Goal: Task Accomplishment & Management: Manage account settings

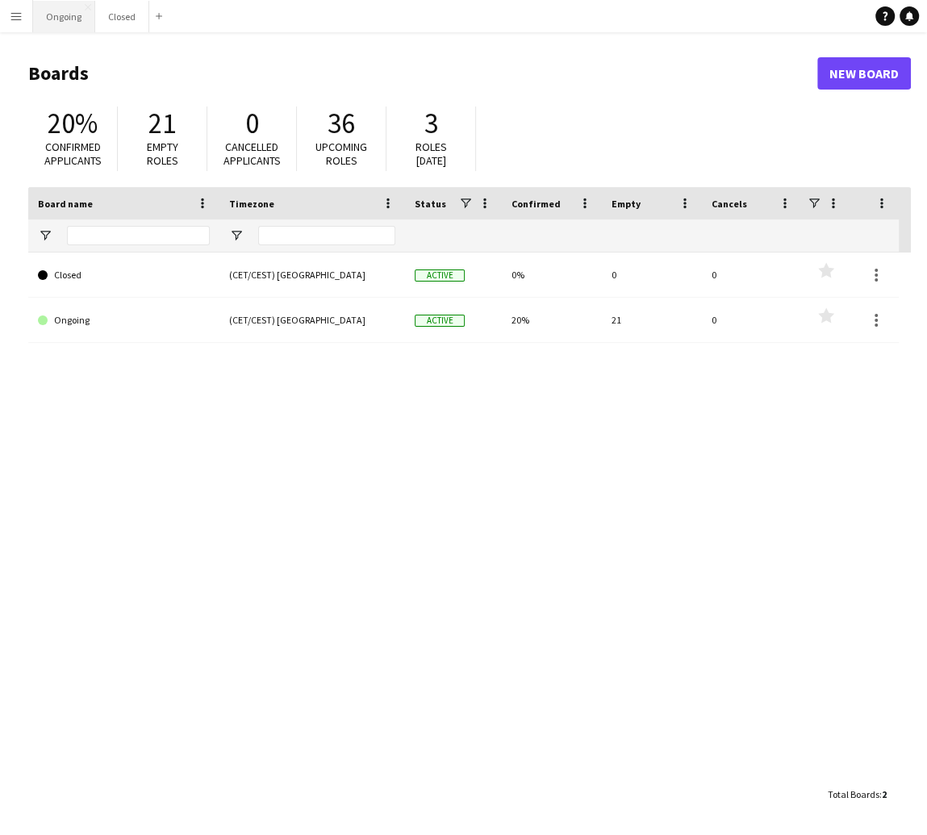
click at [55, 11] on button "Ongoing Close" at bounding box center [64, 16] width 62 height 31
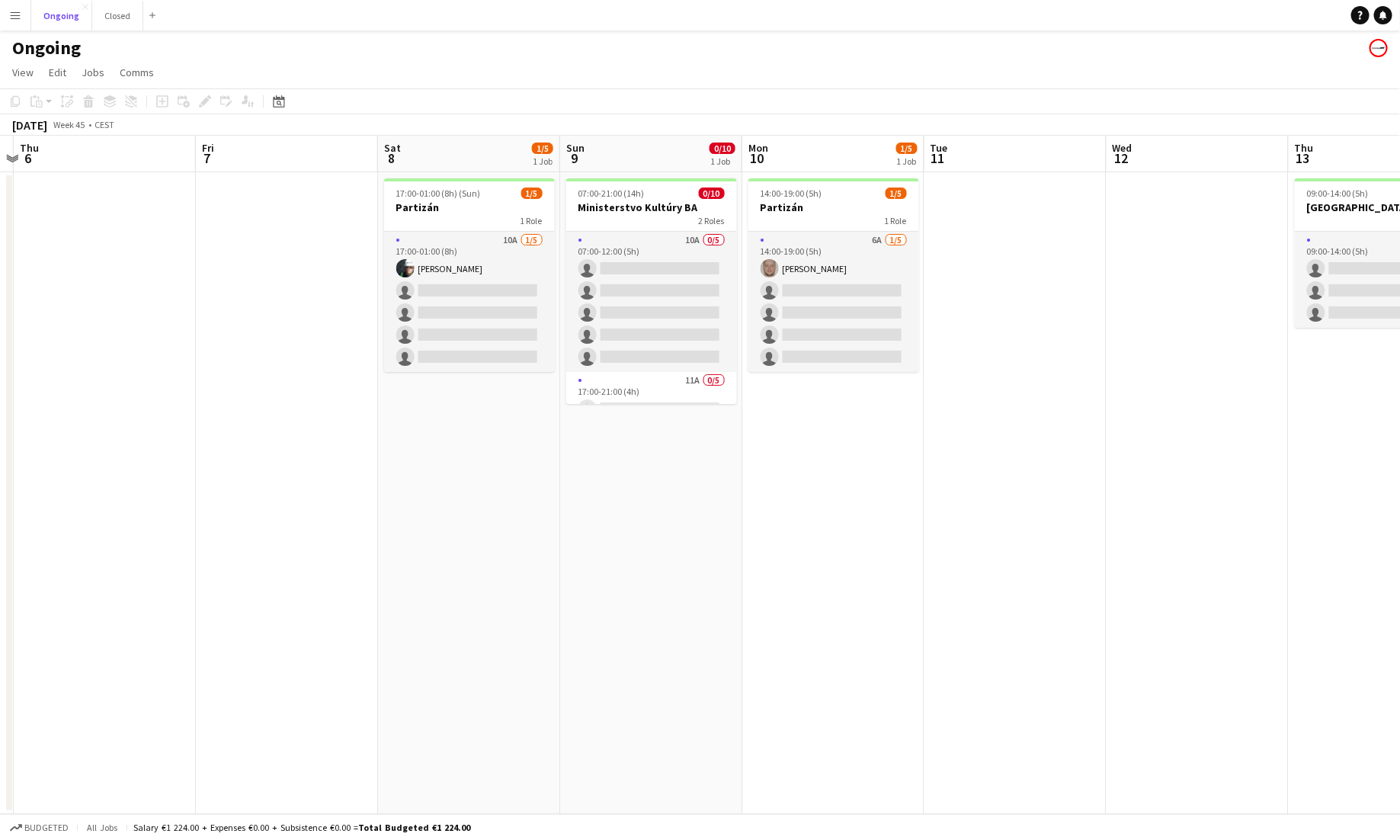
scroll to position [0, 525]
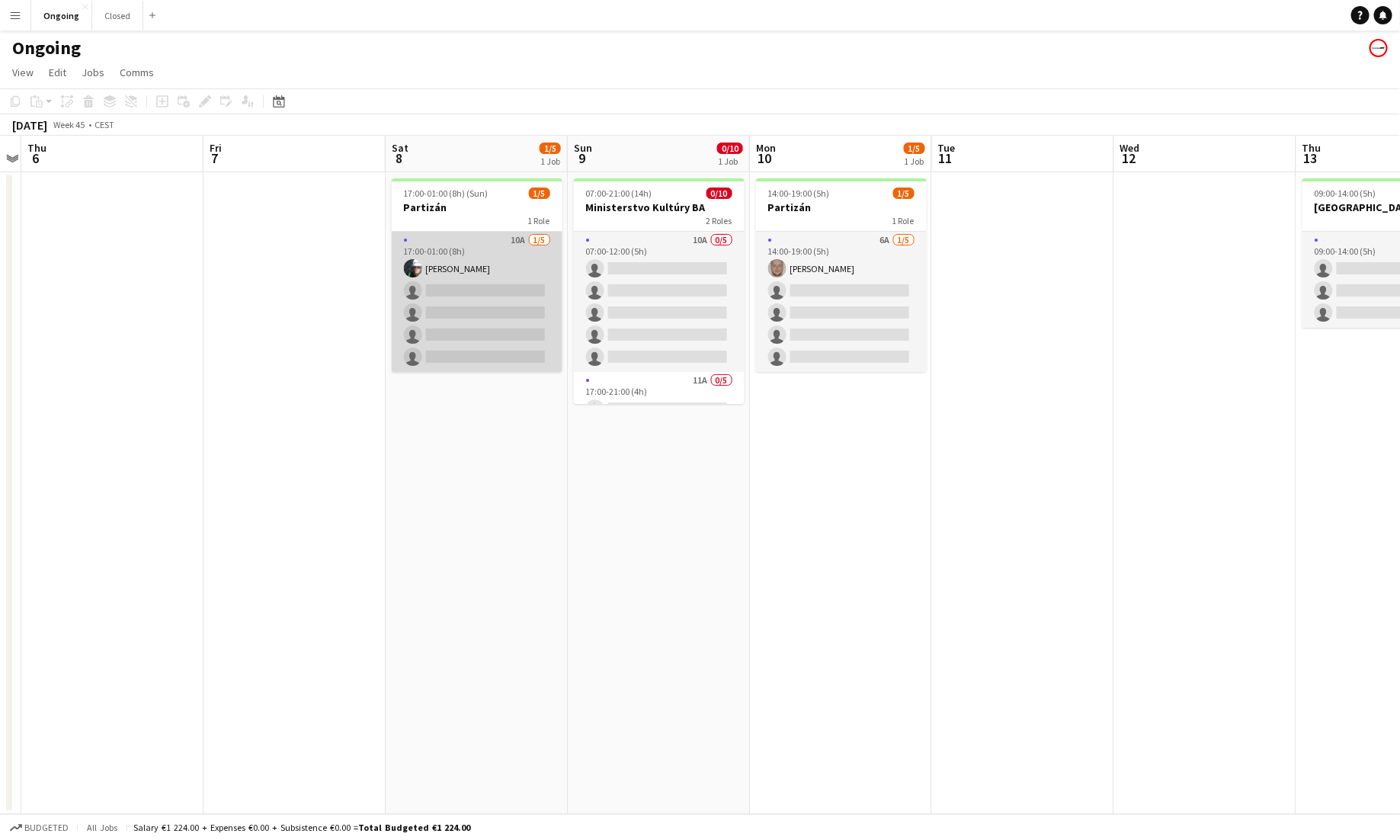
click at [517, 238] on app-card-role "10A [DATE] 17:00-01:00 (8h) [PERSON_NAME] single-neutral-actions single-neutral…" at bounding box center [477, 301] width 171 height 141
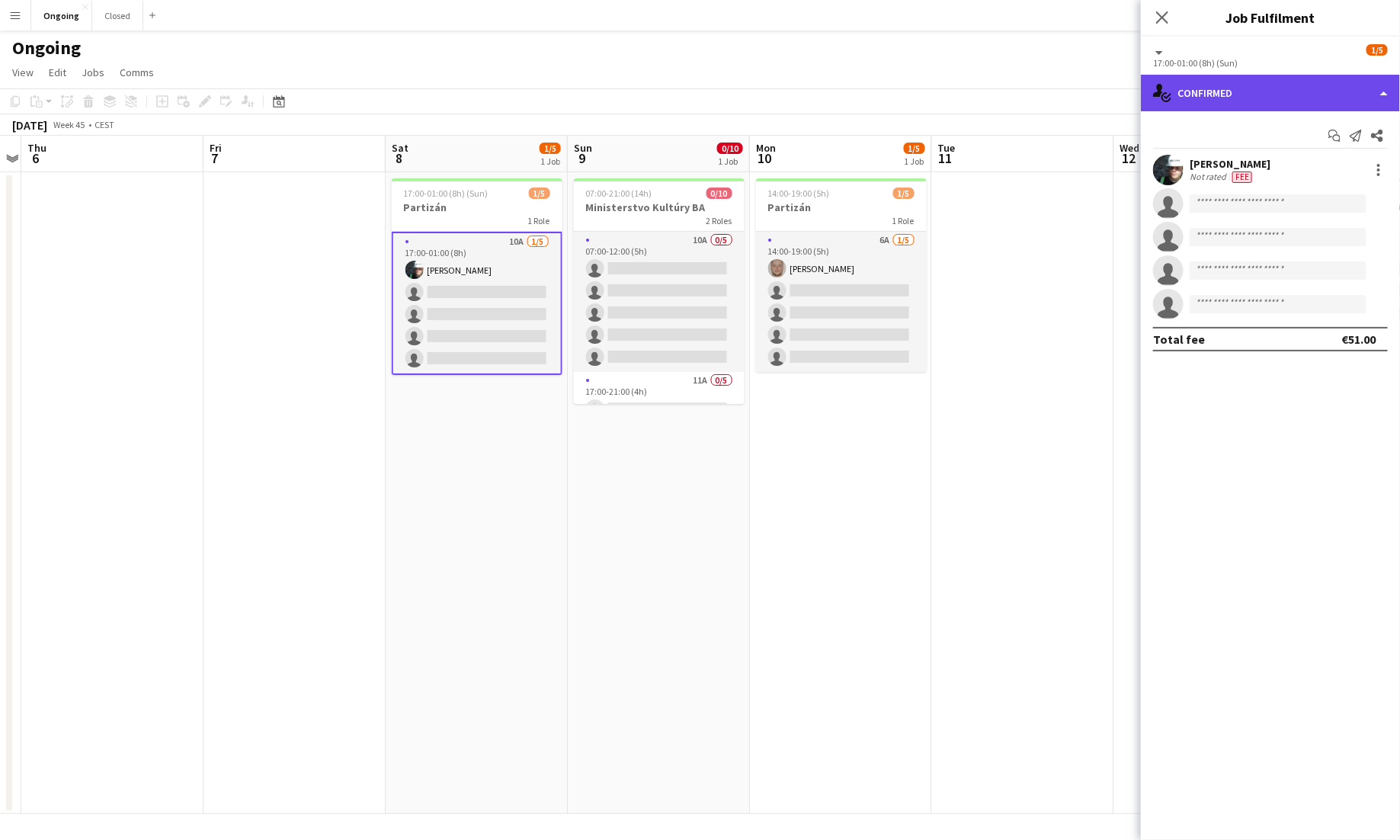
click at [875, 85] on div "single-neutral-actions-check-2 Confirmed" at bounding box center [1270, 92] width 259 height 37
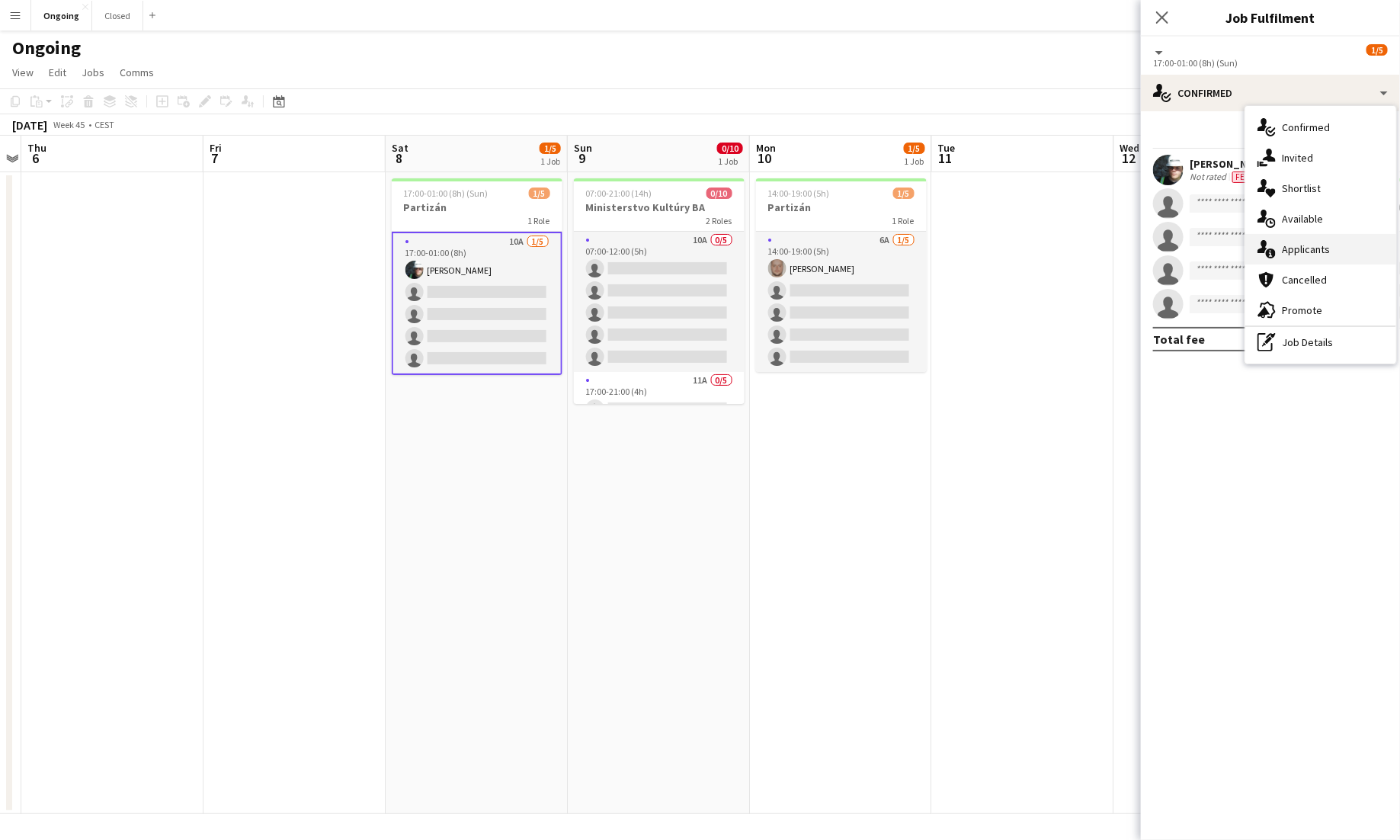
click at [875, 243] on span "Applicants" at bounding box center [1306, 249] width 48 height 14
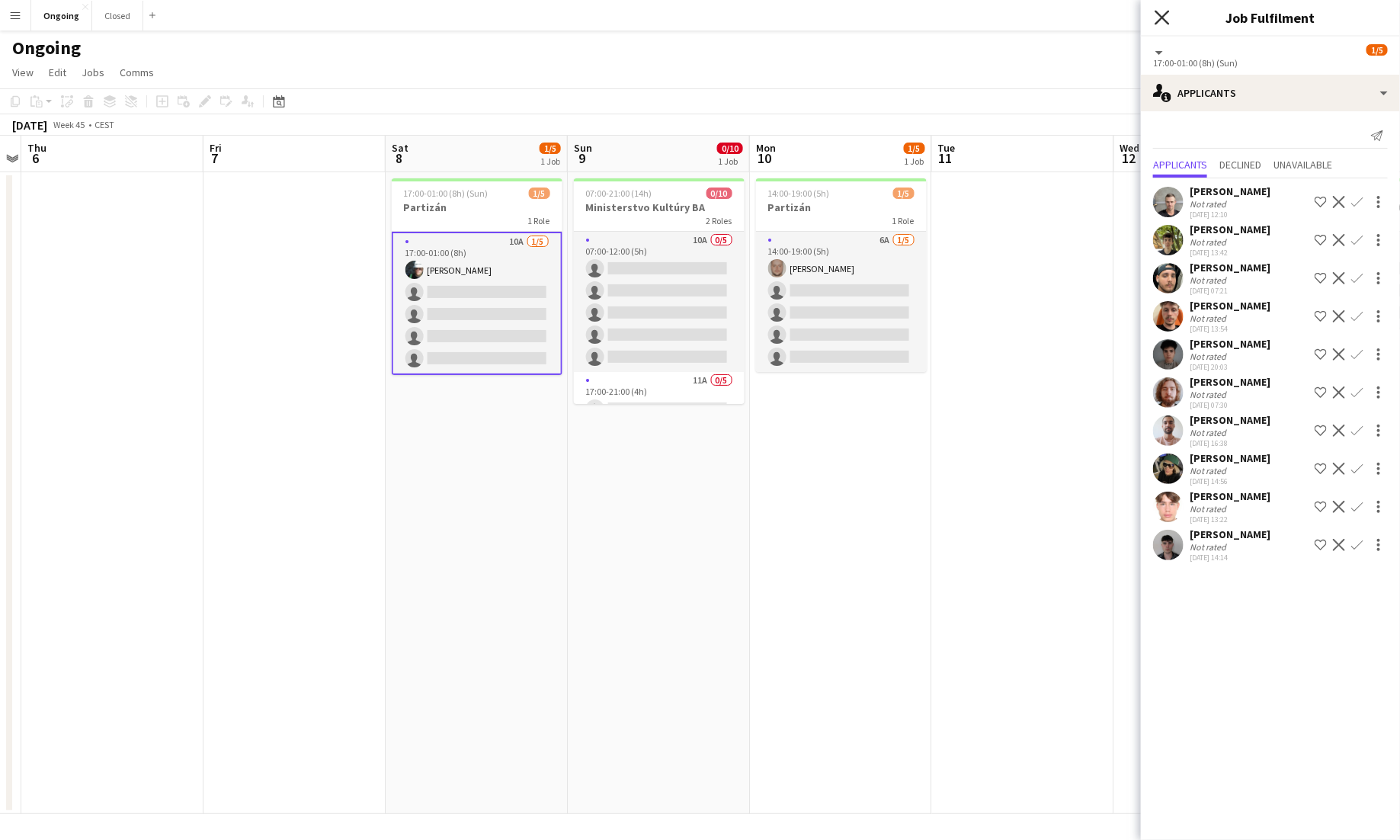
click at [875, 14] on icon "Close pop-in" at bounding box center [1161, 16] width 14 height 14
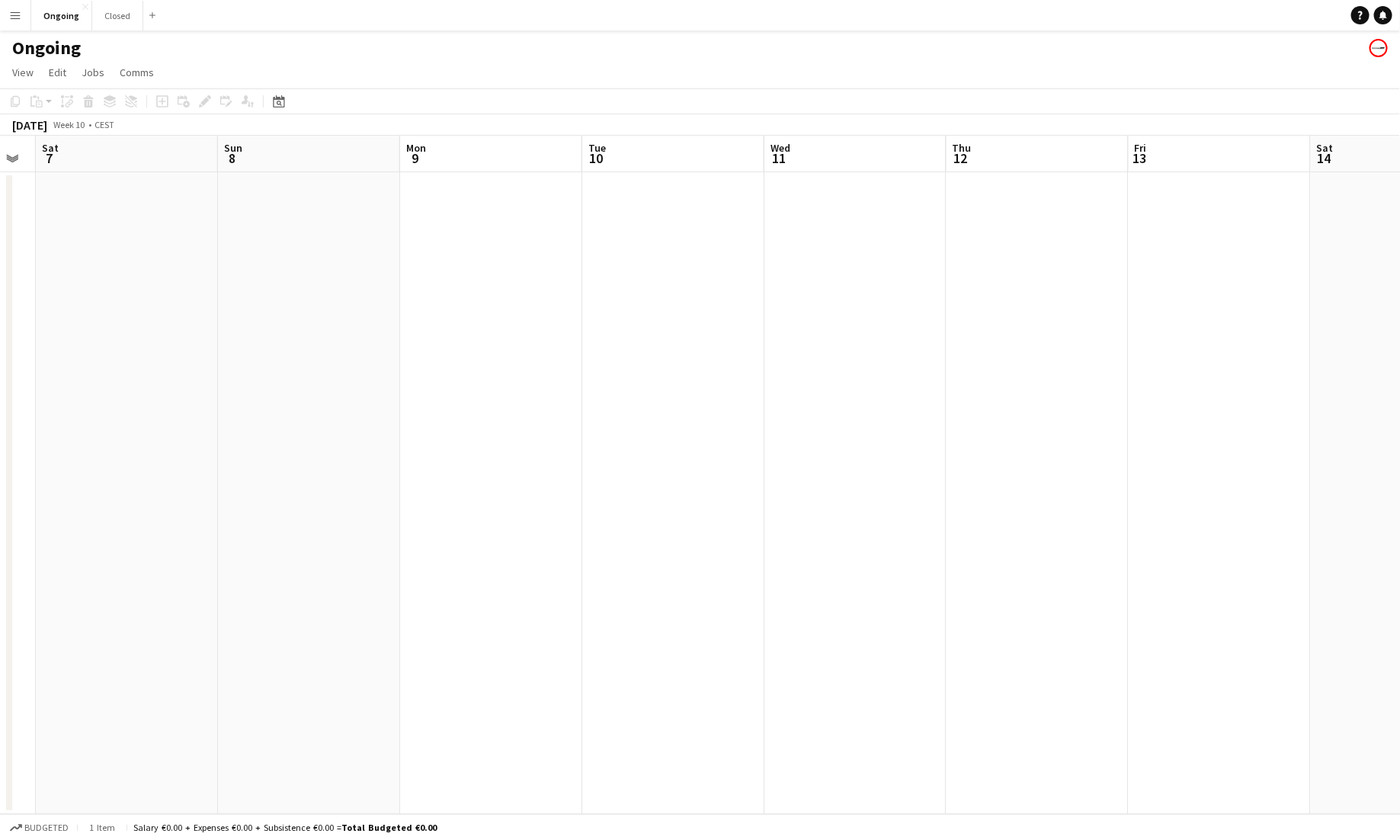
scroll to position [0, 567]
